Goal: Task Accomplishment & Management: Complete application form

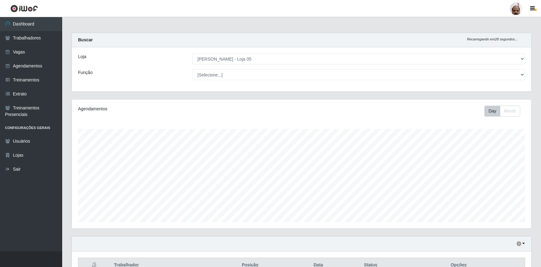
select select "252"
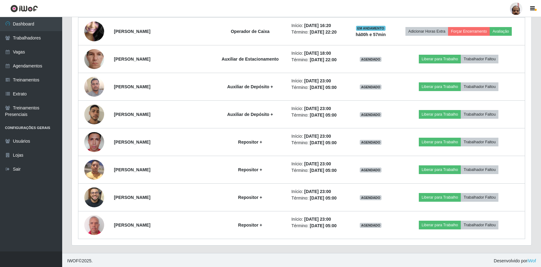
scroll to position [129, 459]
click at [32, 66] on link "Agendamentos" at bounding box center [31, 66] width 62 height 14
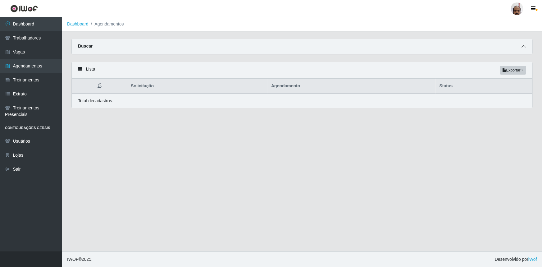
click at [524, 48] on icon at bounding box center [524, 46] width 4 height 4
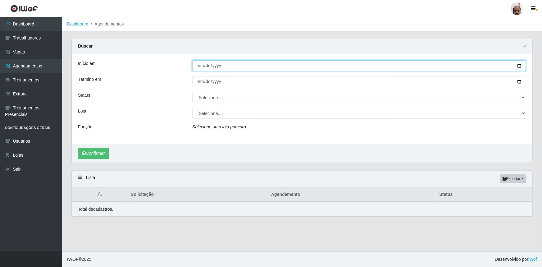
click at [520, 67] on input "Início em" at bounding box center [359, 65] width 334 height 11
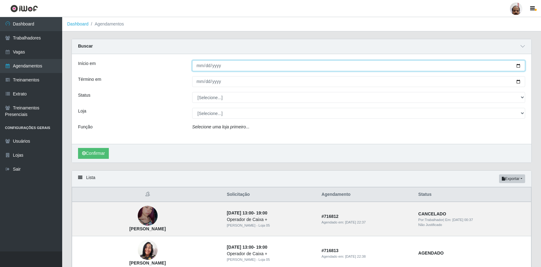
type input "[DATE]"
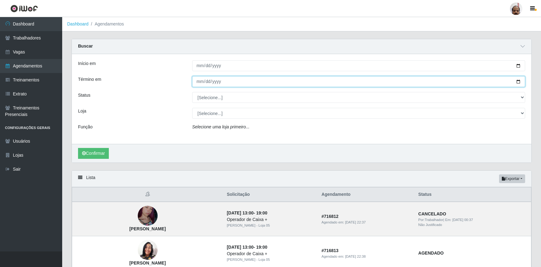
click at [519, 82] on input "Término em" at bounding box center [358, 81] width 333 height 11
type input "[DATE]"
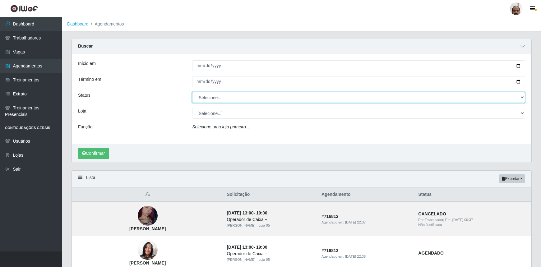
drag, startPoint x: 521, startPoint y: 97, endPoint x: 501, endPoint y: 102, distance: 20.5
click at [521, 97] on select "[Selecione...] AGENDADO AGUARDANDO LIBERAR EM ANDAMENTO EM REVISÃO FINALIZADO C…" at bounding box center [358, 97] width 333 height 11
select select "AGENDADO"
click at [192, 92] on select "[Selecione...] AGENDADO AGUARDANDO LIBERAR EM ANDAMENTO EM REVISÃO FINALIZADO C…" at bounding box center [358, 97] width 333 height 11
click at [520, 113] on select "[Selecione...] Mar Vermelho - Loja 05" at bounding box center [358, 113] width 333 height 11
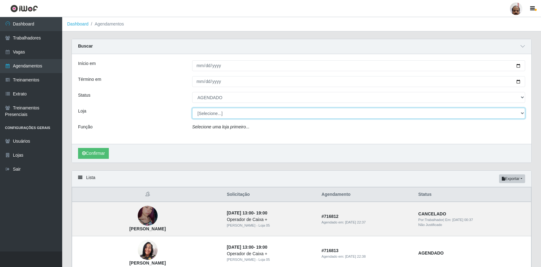
select select "252"
click at [192, 108] on select "[Selecione...] Mar Vermelho - Loja 05" at bounding box center [358, 113] width 333 height 11
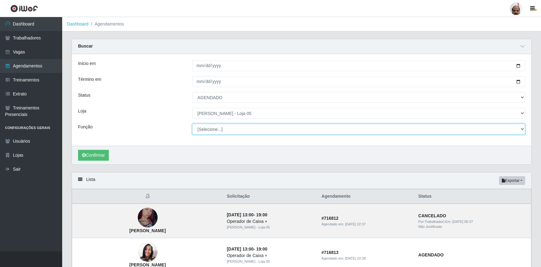
drag, startPoint x: 522, startPoint y: 129, endPoint x: 503, endPoint y: 133, distance: 19.4
click at [522, 129] on select "[Selecione...] ASG ASG + ASG ++ Auxiliar de Depósito Auxiliar de Depósito + Aux…" at bounding box center [358, 129] width 333 height 11
click at [192, 124] on select "[Selecione...] ASG ASG + ASG ++ Auxiliar de Depósito Auxiliar de Depósito + Aux…" at bounding box center [358, 129] width 333 height 11
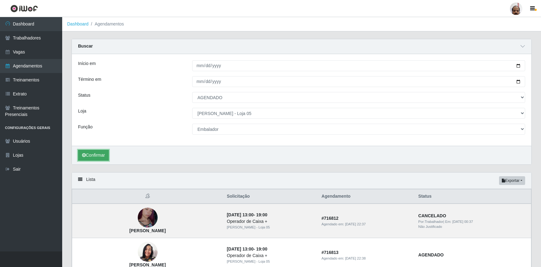
click at [99, 157] on button "Confirmar" at bounding box center [93, 155] width 31 height 11
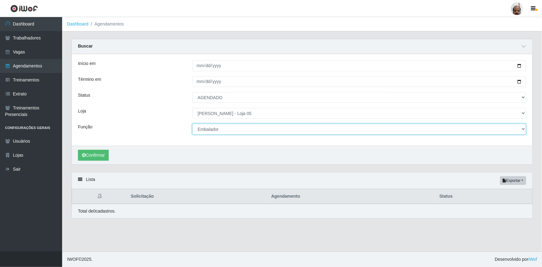
click at [524, 129] on select "[Selecione...] ASG ASG + ASG ++ Auxiliar de Depósito Auxiliar de Depósito + Aux…" at bounding box center [359, 129] width 334 height 11
select select "4"
click at [192, 124] on select "[Selecione...] ASG ASG + ASG ++ Auxiliar de Depósito Auxiliar de Depósito + Aux…" at bounding box center [359, 129] width 334 height 11
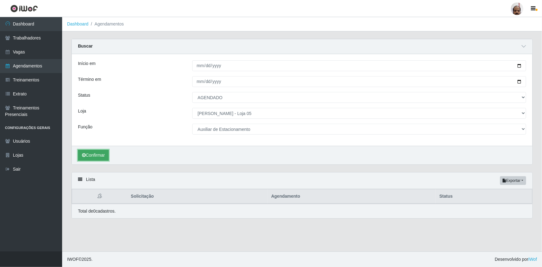
click at [99, 156] on button "Confirmar" at bounding box center [93, 155] width 31 height 11
click at [28, 51] on link "Vagas" at bounding box center [31, 52] width 62 height 14
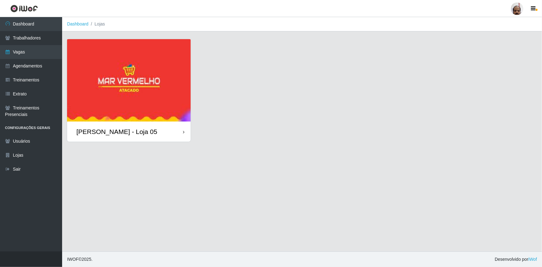
click at [146, 134] on div "[PERSON_NAME] - Loja 05" at bounding box center [116, 132] width 81 height 8
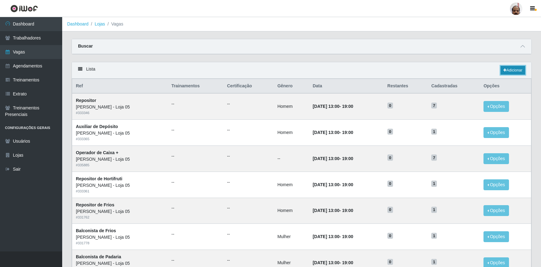
click at [519, 69] on link "Adicionar" at bounding box center [512, 70] width 25 height 9
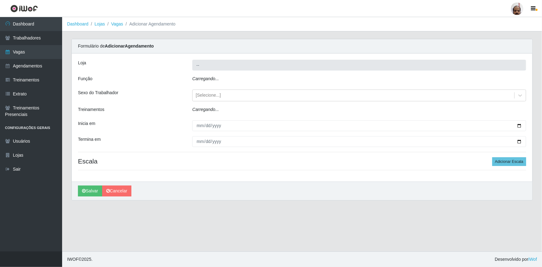
type input "[PERSON_NAME] - Loja 05"
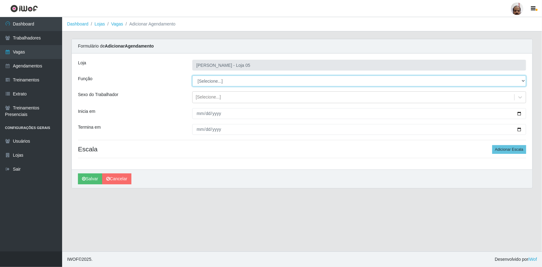
drag, startPoint x: 523, startPoint y: 80, endPoint x: 520, endPoint y: 83, distance: 4.6
click at [523, 80] on select "[Selecione...] ASG ASG + ASG ++ Auxiliar de Depósito Auxiliar de Depósito + Aux…" at bounding box center [359, 81] width 334 height 11
select select "1"
click at [192, 76] on select "[Selecione...] ASG ASG + ASG ++ Auxiliar de Depósito Auxiliar de Depósito + Aux…" at bounding box center [359, 81] width 334 height 11
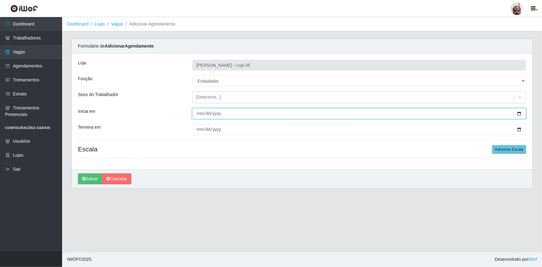
click at [517, 114] on input "Inicia em" at bounding box center [359, 113] width 334 height 11
type input "[DATE]"
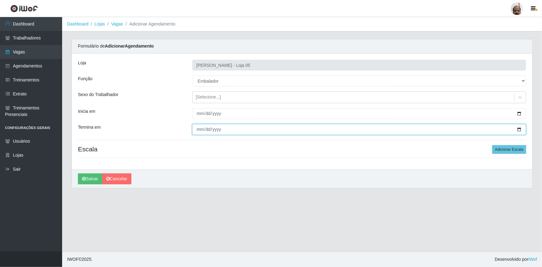
click at [519, 128] on input "Termina em" at bounding box center [359, 129] width 334 height 11
type input "[DATE]"
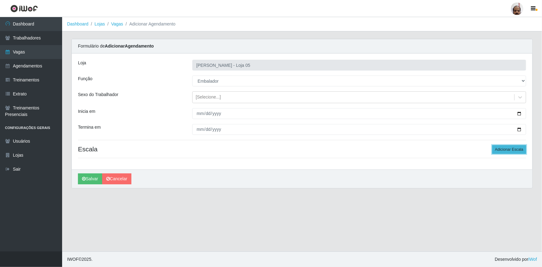
click at [517, 151] on button "Adicionar Escala" at bounding box center [509, 149] width 34 height 9
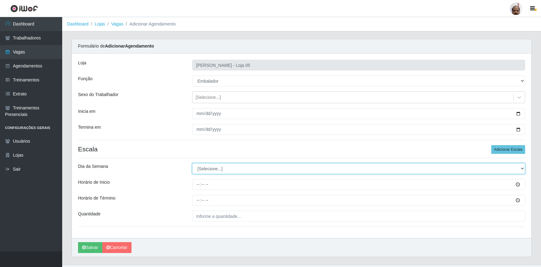
click at [522, 169] on select "[Selecione...] Segunda Terça Quarta Quinta Sexta Sábado Domingo" at bounding box center [358, 168] width 333 height 11
select select "6"
click at [192, 163] on select "[Selecione...] Segunda Terça Quarta Quinta Sexta Sábado Domingo" at bounding box center [358, 168] width 333 height 11
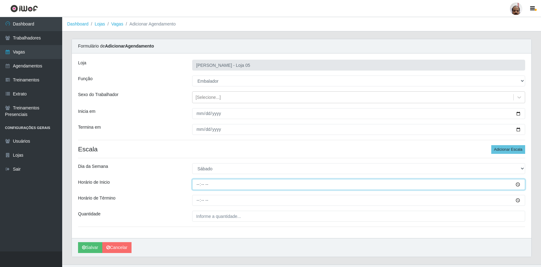
click at [197, 184] on input "Horário de Inicio" at bounding box center [358, 184] width 333 height 11
type input "09:00"
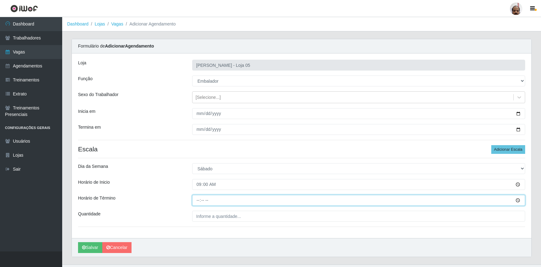
click at [196, 201] on input "Horário de Término" at bounding box center [358, 200] width 333 height 11
type input "15:00"
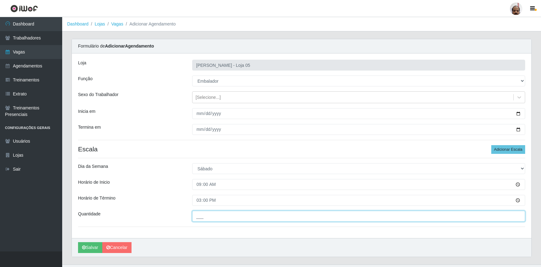
click at [200, 214] on input "___" at bounding box center [358, 216] width 333 height 11
type input "6__"
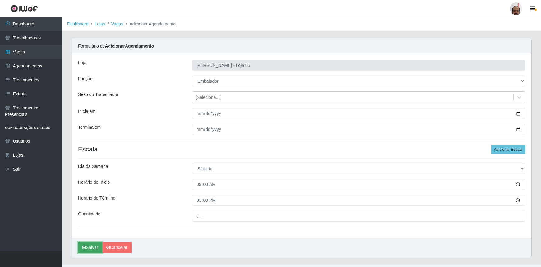
click at [89, 248] on button "Salvar" at bounding box center [90, 247] width 24 height 11
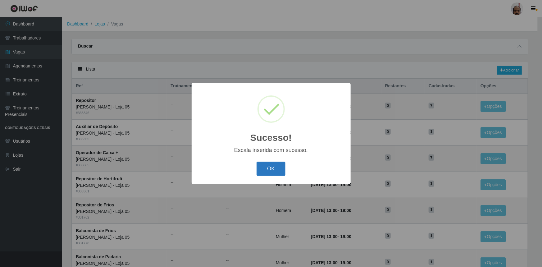
click at [278, 170] on button "OK" at bounding box center [271, 169] width 29 height 15
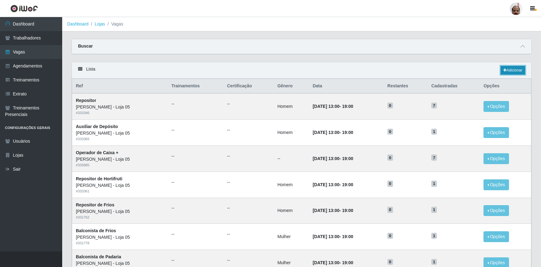
click at [511, 71] on link "Adicionar" at bounding box center [512, 70] width 25 height 9
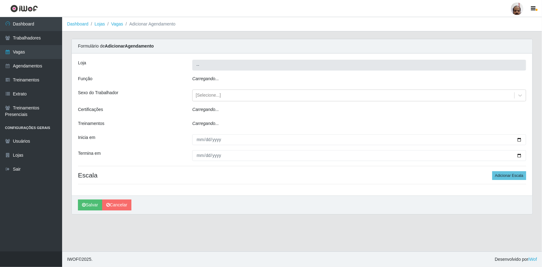
type input "[PERSON_NAME] - Loja 05"
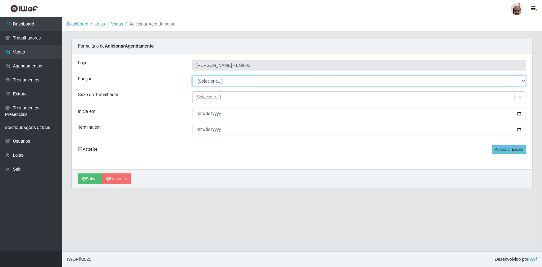
click at [523, 80] on select "[Selecione...] ASG ASG + ASG ++ Auxiliar de Depósito Auxiliar de Depósito + Aux…" at bounding box center [359, 81] width 334 height 11
select select "1"
click at [192, 76] on select "[Selecione...] ASG ASG + ASG ++ Auxiliar de Depósito Auxiliar de Depósito + Aux…" at bounding box center [359, 81] width 334 height 11
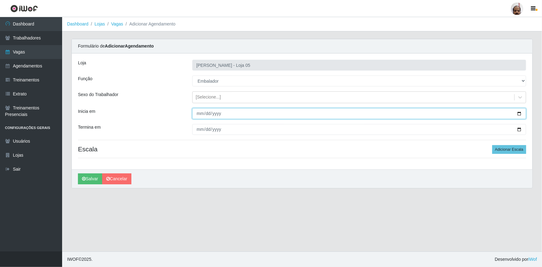
click at [519, 115] on input "Inicia em" at bounding box center [359, 113] width 334 height 11
type input "[DATE]"
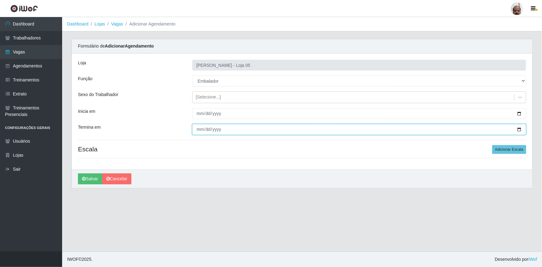
click at [521, 130] on input "Termina em" at bounding box center [359, 129] width 334 height 11
type input "[DATE]"
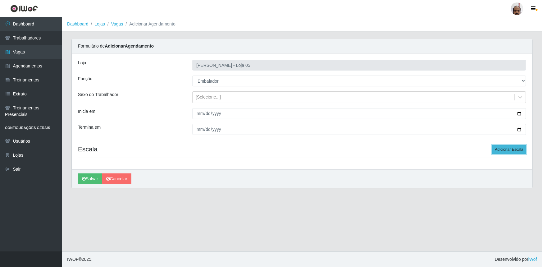
click at [522, 150] on button "Adicionar Escala" at bounding box center [509, 149] width 34 height 9
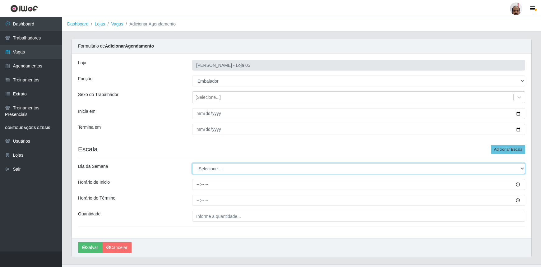
click at [522, 168] on select "[Selecione...] Segunda Terça Quarta Quinta Sexta Sábado Domingo" at bounding box center [358, 168] width 333 height 11
select select "6"
click at [192, 163] on select "[Selecione...] Segunda Terça Quarta Quinta Sexta Sábado Domingo" at bounding box center [358, 168] width 333 height 11
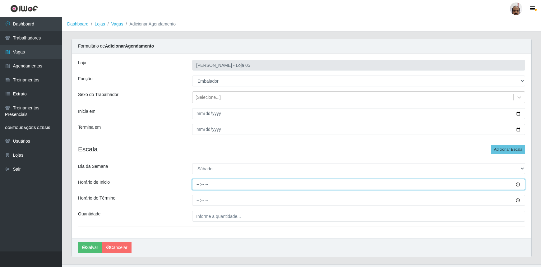
click at [198, 186] on input "Horário de Inicio" at bounding box center [358, 184] width 333 height 11
type input "16:00"
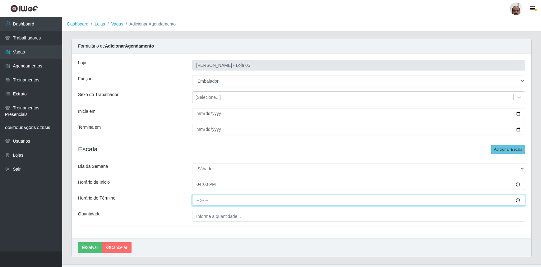
click at [196, 201] on input "Horário de Término" at bounding box center [358, 200] width 333 height 11
type input "22:00"
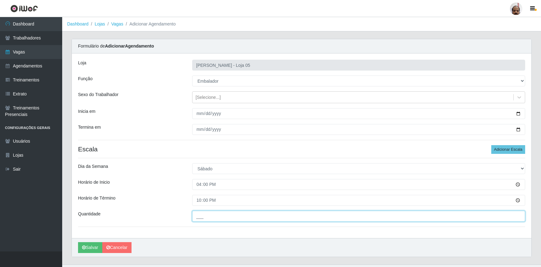
click at [201, 216] on input "___" at bounding box center [358, 216] width 333 height 11
type input "8__"
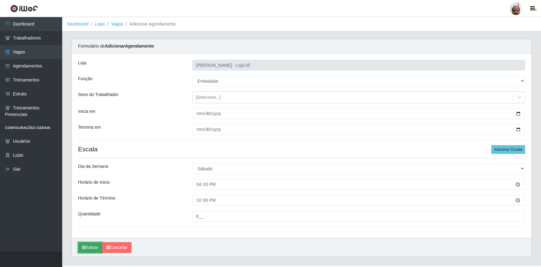
click at [94, 245] on button "Salvar" at bounding box center [90, 247] width 24 height 11
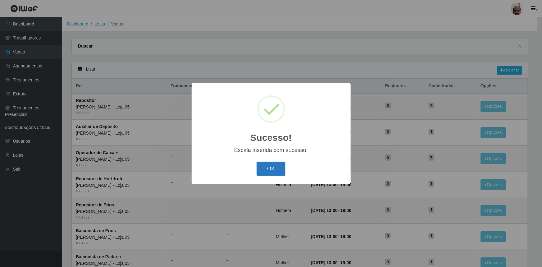
click at [279, 171] on button "OK" at bounding box center [271, 169] width 29 height 15
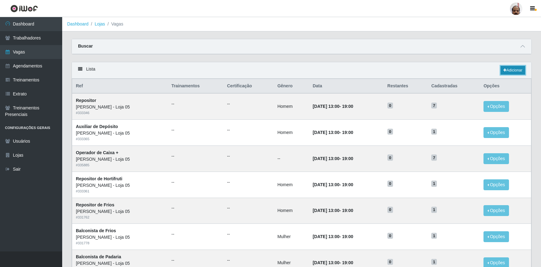
click at [515, 67] on link "Adicionar" at bounding box center [512, 70] width 25 height 9
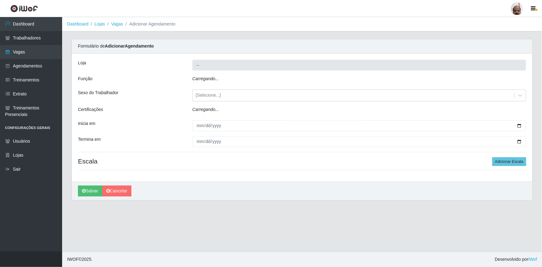
type input "[PERSON_NAME] - Loja 05"
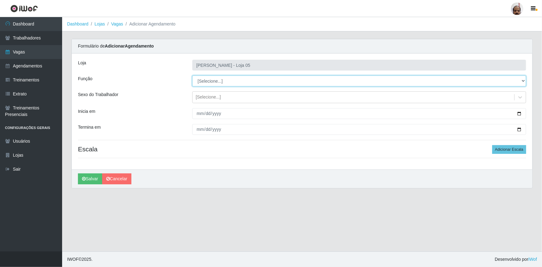
click at [523, 82] on select "[Selecione...] ASG ASG + ASG ++ Auxiliar de Depósito Auxiliar de Depósito + Aux…" at bounding box center [359, 81] width 334 height 11
select select "4"
click at [192, 76] on select "[Selecione...] ASG ASG + ASG ++ Auxiliar de Depósito Auxiliar de Depósito + Aux…" at bounding box center [359, 81] width 334 height 11
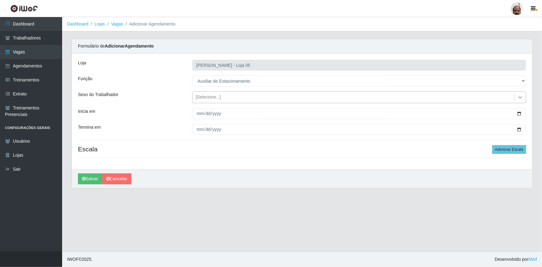
click at [520, 95] on icon at bounding box center [520, 97] width 6 height 6
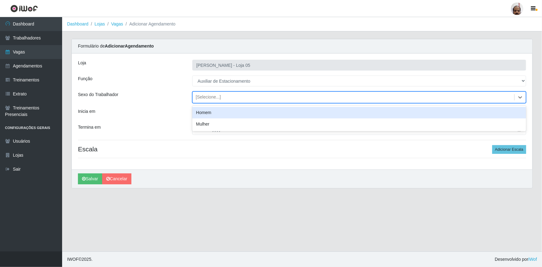
click at [250, 112] on div "Homem" at bounding box center [359, 112] width 334 height 11
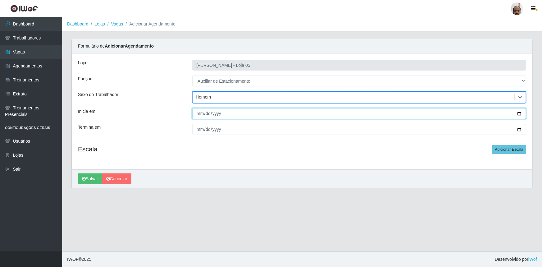
click at [520, 112] on input "Inicia em" at bounding box center [359, 113] width 334 height 11
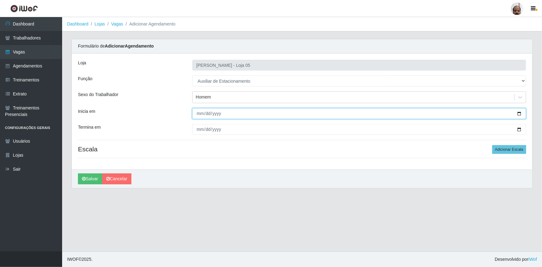
type input "[DATE]"
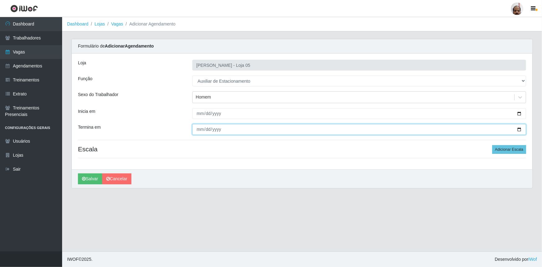
click at [519, 128] on input "Termina em" at bounding box center [359, 129] width 334 height 11
type input "[DATE]"
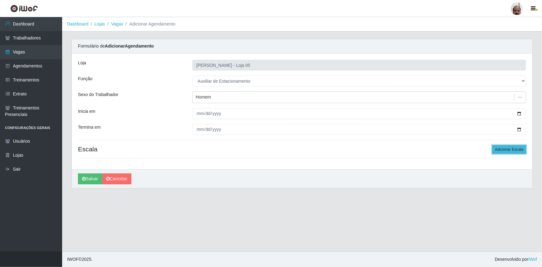
click at [514, 147] on button "Adicionar Escala" at bounding box center [509, 149] width 34 height 9
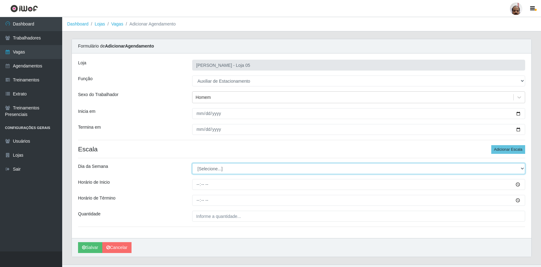
click at [522, 167] on select "[Selecione...] Segunda Terça Quarta Quinta Sexta Sábado Domingo" at bounding box center [358, 168] width 333 height 11
select select "6"
click at [192, 163] on select "[Selecione...] Segunda Terça Quarta Quinta Sexta Sábado Domingo" at bounding box center [358, 168] width 333 height 11
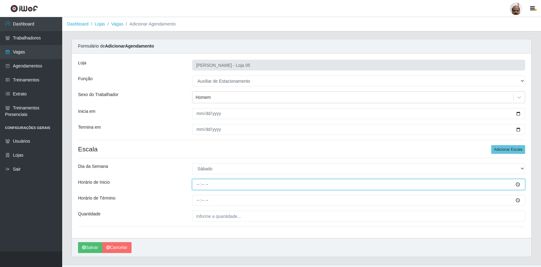
click at [197, 185] on input "Horário de Inicio" at bounding box center [358, 184] width 333 height 11
type input "08:00"
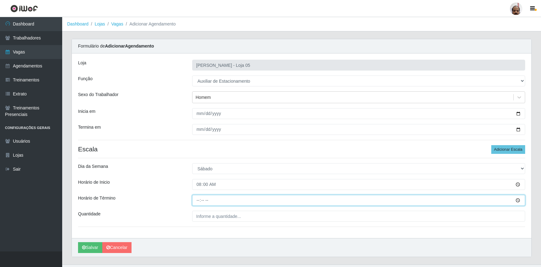
click at [197, 200] on input "Horário de Término" at bounding box center [358, 200] width 333 height 11
type input "14:00"
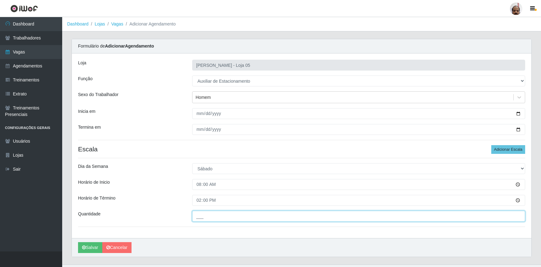
click at [202, 217] on input "___" at bounding box center [358, 216] width 333 height 11
type input "1__"
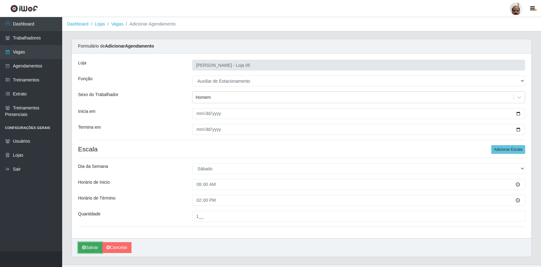
drag, startPoint x: 97, startPoint y: 245, endPoint x: 83, endPoint y: 249, distance: 14.9
click at [97, 245] on button "Salvar" at bounding box center [90, 247] width 24 height 11
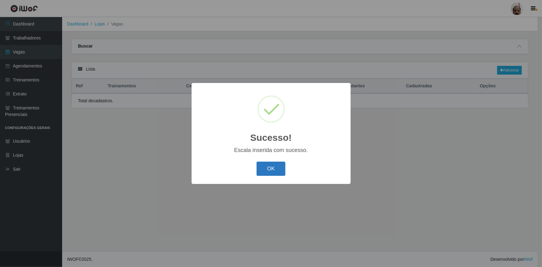
click at [278, 168] on button "OK" at bounding box center [271, 169] width 29 height 15
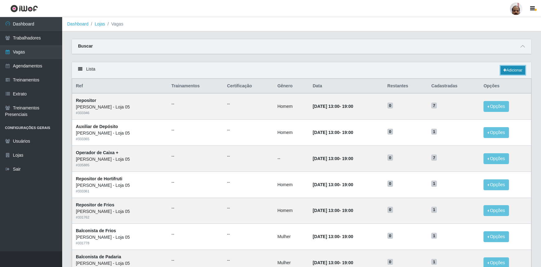
click at [524, 68] on link "Adicionar" at bounding box center [512, 70] width 25 height 9
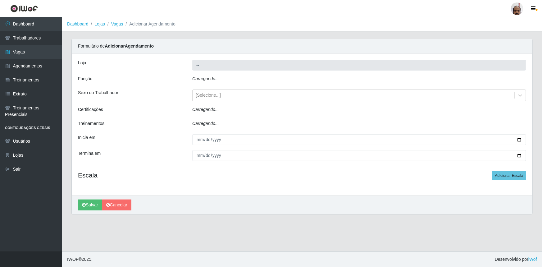
type input "[PERSON_NAME] - Loja 05"
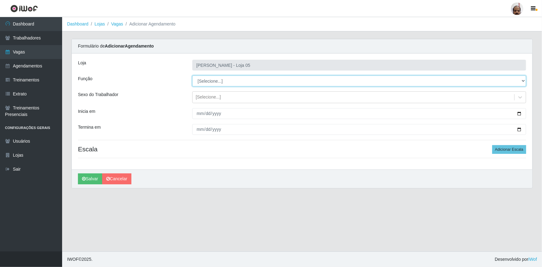
drag, startPoint x: 523, startPoint y: 81, endPoint x: 519, endPoint y: 83, distance: 5.0
click at [523, 81] on select "[Selecione...] ASG ASG + ASG ++ Auxiliar de Depósito Auxiliar de Depósito + Aux…" at bounding box center [359, 81] width 334 height 11
select select "4"
click at [192, 76] on select "[Selecione...] ASG ASG + ASG ++ Auxiliar de Depósito Auxiliar de Depósito + Aux…" at bounding box center [359, 81] width 334 height 11
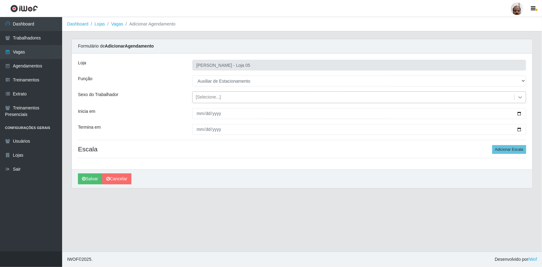
click at [519, 98] on icon at bounding box center [520, 97] width 6 height 6
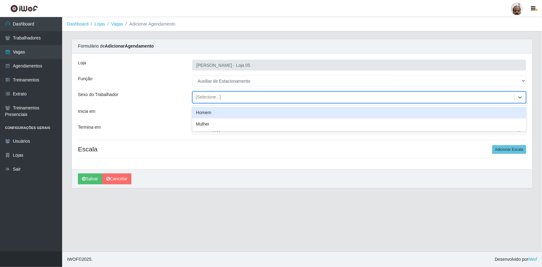
click at [201, 112] on div "Homem" at bounding box center [359, 112] width 334 height 11
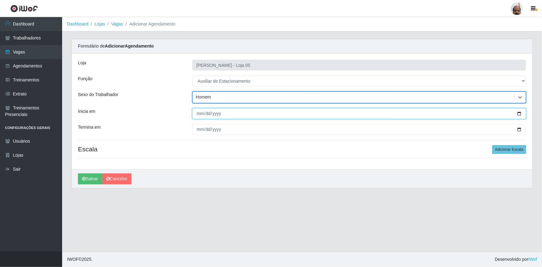
click at [520, 114] on input "Inicia em" at bounding box center [359, 113] width 334 height 11
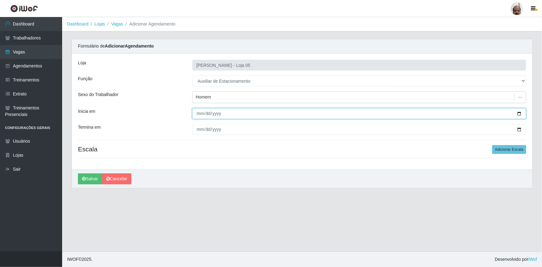
type input "[DATE]"
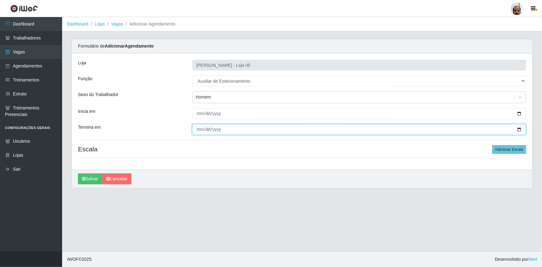
click at [519, 126] on input "Termina em" at bounding box center [359, 129] width 334 height 11
type input "[DATE]"
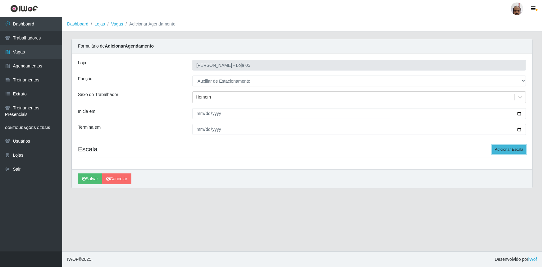
click at [509, 145] on button "Adicionar Escala" at bounding box center [509, 149] width 34 height 9
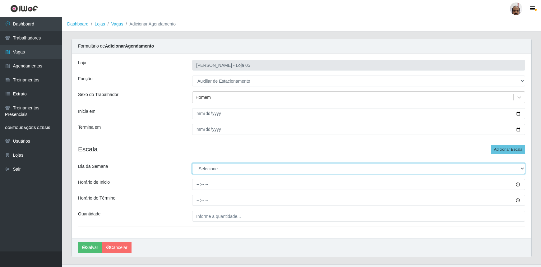
drag, startPoint x: 522, startPoint y: 167, endPoint x: 519, endPoint y: 169, distance: 3.6
click at [522, 167] on select "[Selecione...] Segunda Terça Quarta Quinta Sexta Sábado Domingo" at bounding box center [358, 168] width 333 height 11
select select "6"
click at [192, 163] on select "[Selecione...] Segunda Terça Quarta Quinta Sexta Sábado Domingo" at bounding box center [358, 168] width 333 height 11
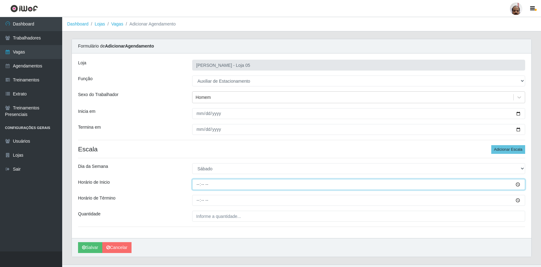
click at [197, 186] on input "Horário de Inicio" at bounding box center [358, 184] width 333 height 11
type input "17:00"
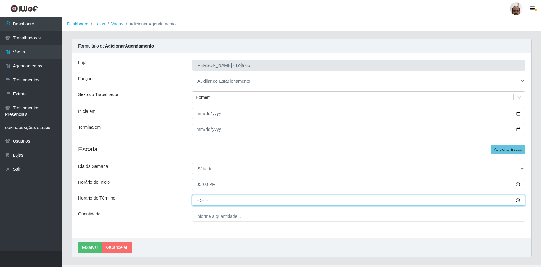
click at [196, 199] on input "Horário de Término" at bounding box center [358, 200] width 333 height 11
type input "23:00"
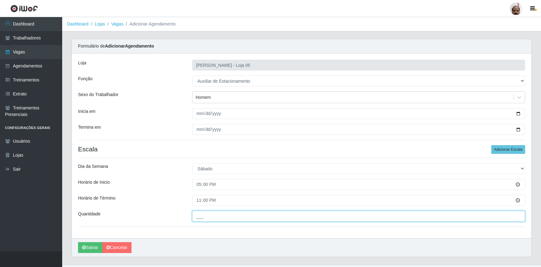
click at [200, 214] on input "___" at bounding box center [358, 216] width 333 height 11
type input "1__"
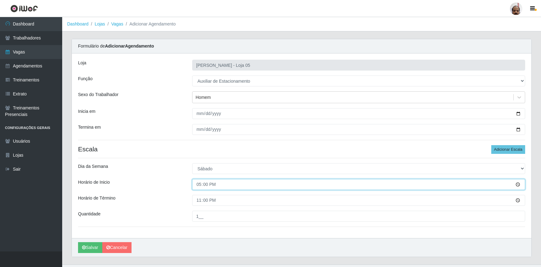
click at [200, 184] on input "17:00" at bounding box center [358, 184] width 333 height 11
type input "16:30"
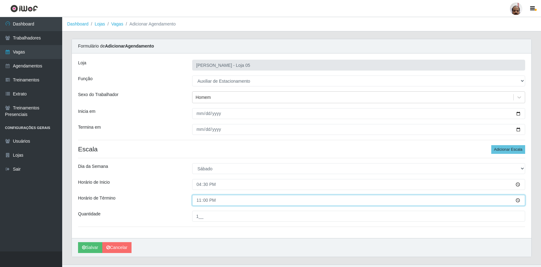
click at [196, 201] on input "23:00" at bounding box center [358, 200] width 333 height 11
type input "22:30"
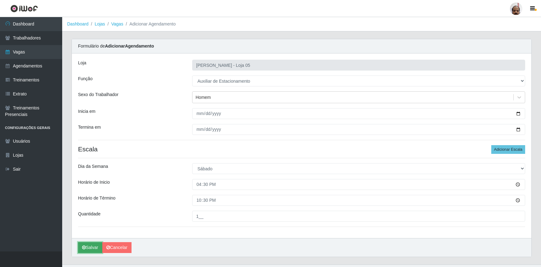
click at [91, 249] on button "Salvar" at bounding box center [90, 247] width 24 height 11
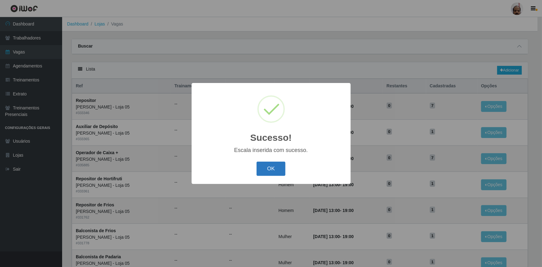
click at [284, 168] on button "OK" at bounding box center [271, 169] width 29 height 15
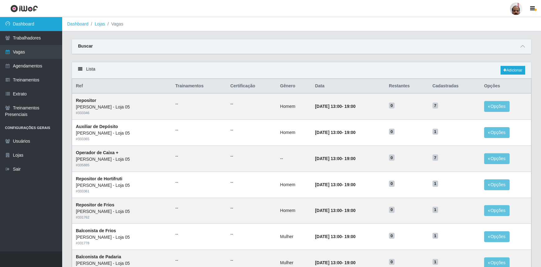
click at [40, 24] on link "Dashboard" at bounding box center [31, 24] width 62 height 14
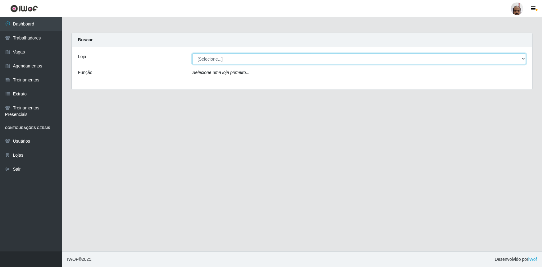
click at [522, 59] on select "[Selecione...] Mar Vermelho - Loja 05" at bounding box center [359, 58] width 334 height 11
select select "252"
click at [192, 53] on select "[Selecione...] Mar Vermelho - Loja 05" at bounding box center [359, 58] width 334 height 11
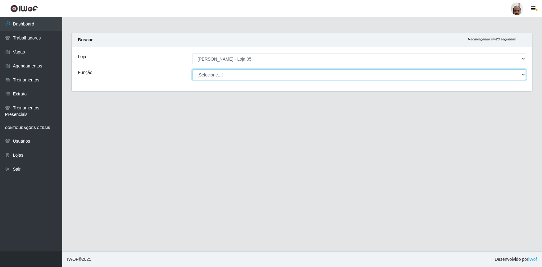
click at [524, 71] on select "[Selecione...] ASG ASG + ASG ++ Auxiliar de Depósito Auxiliar de Depósito + Aux…" at bounding box center [359, 74] width 334 height 11
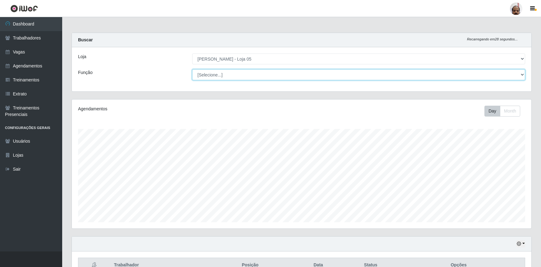
scroll to position [129, 459]
click at [44, 25] on link "Dashboard" at bounding box center [31, 24] width 62 height 14
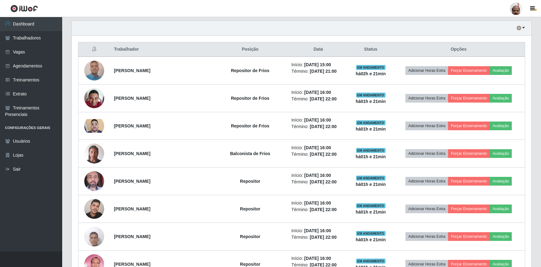
scroll to position [213, 0]
